Goal: Task Accomplishment & Management: Complete application form

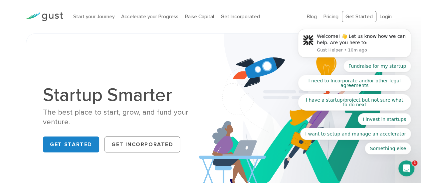
click at [158, 100] on h1 "Startup Smarter" at bounding box center [124, 95] width 162 height 19
click at [408, 32] on icon "Dismiss notification" at bounding box center [409, 31] width 4 height 4
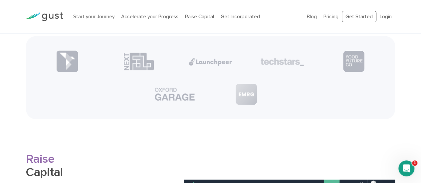
scroll to position [887, 0]
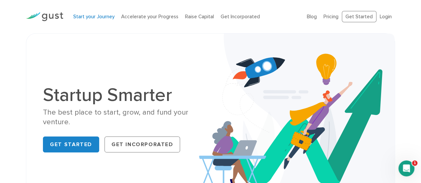
click at [88, 16] on link "Start your Journey" at bounding box center [93, 17] width 41 height 6
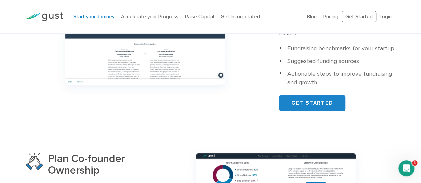
scroll to position [388, 0]
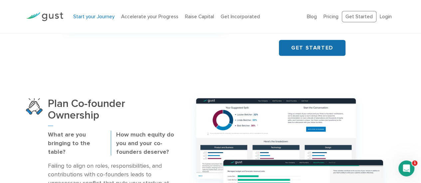
click at [310, 40] on link "GET STARTED" at bounding box center [312, 48] width 67 height 16
